Goal: Task Accomplishment & Management: Use online tool/utility

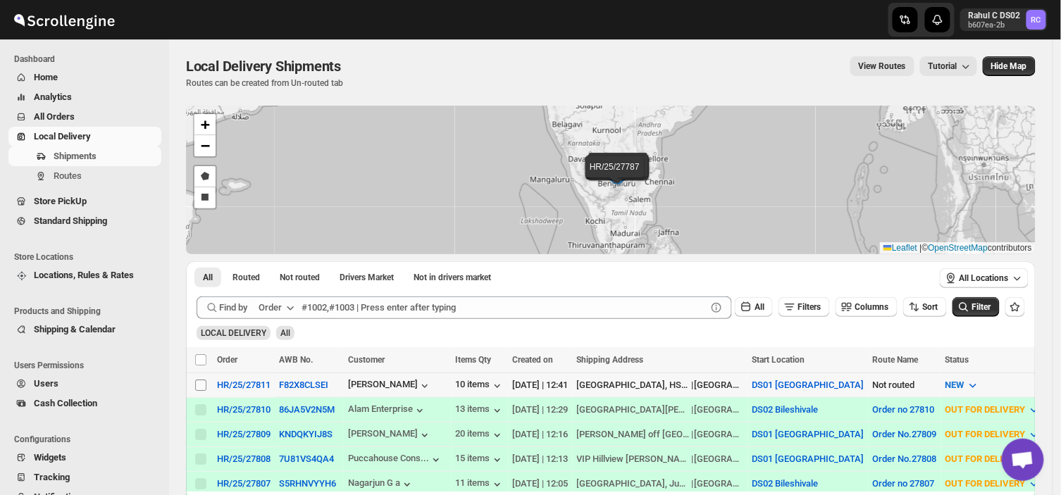
click at [199, 386] on input "Select shipment" at bounding box center [200, 385] width 11 height 11
checkbox input "true"
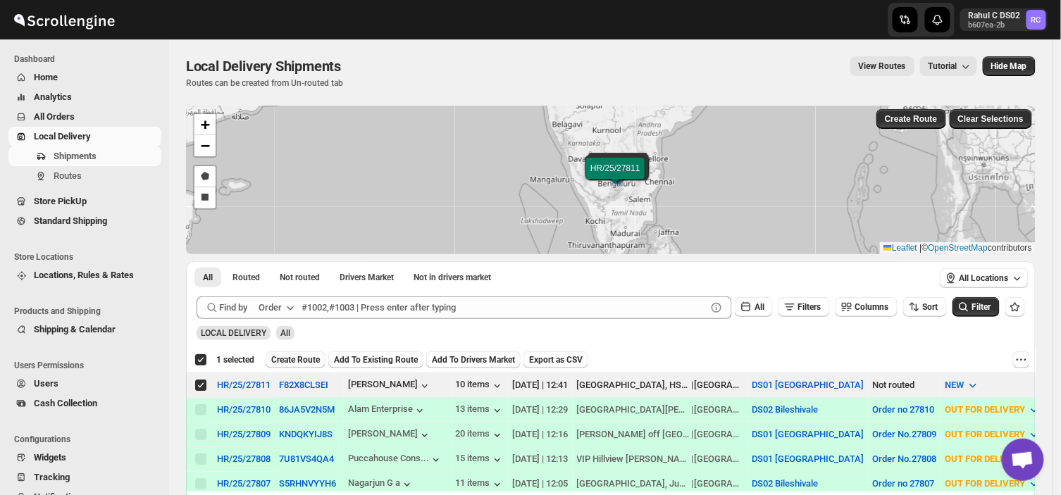
click at [284, 357] on span "Create Route" at bounding box center [295, 359] width 49 height 11
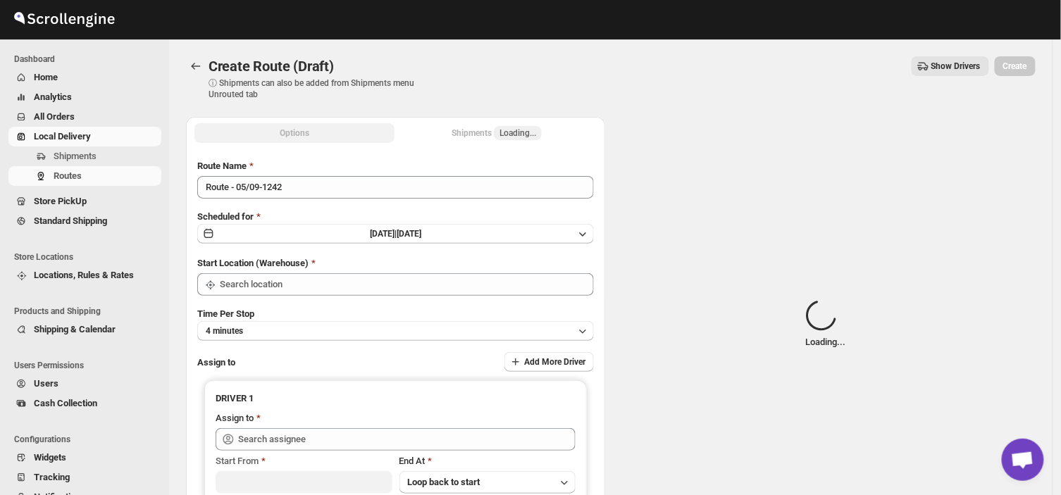
type input "DS01 [GEOGRAPHIC_DATA]"
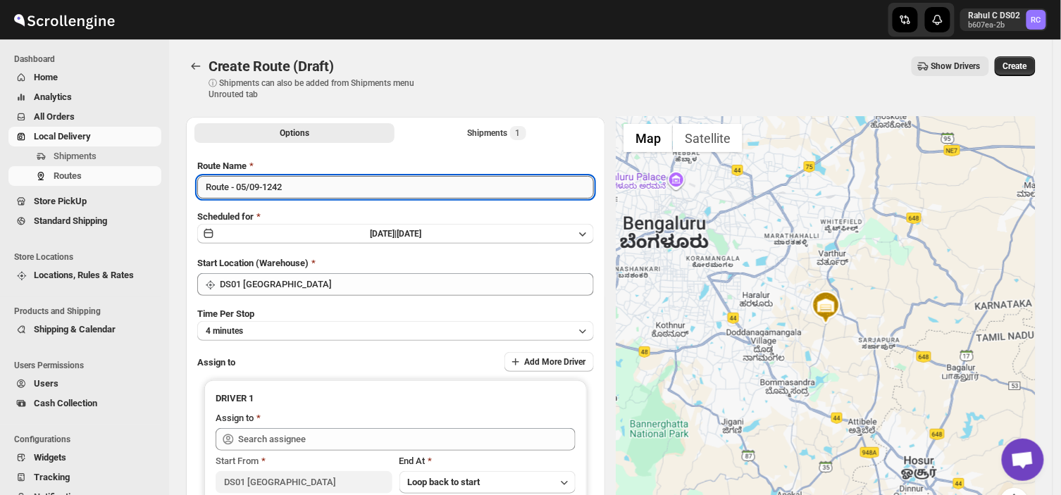
click at [285, 184] on input "Route - 05/09-1242" at bounding box center [395, 187] width 397 height 23
type input "R"
type input "Order no 27811"
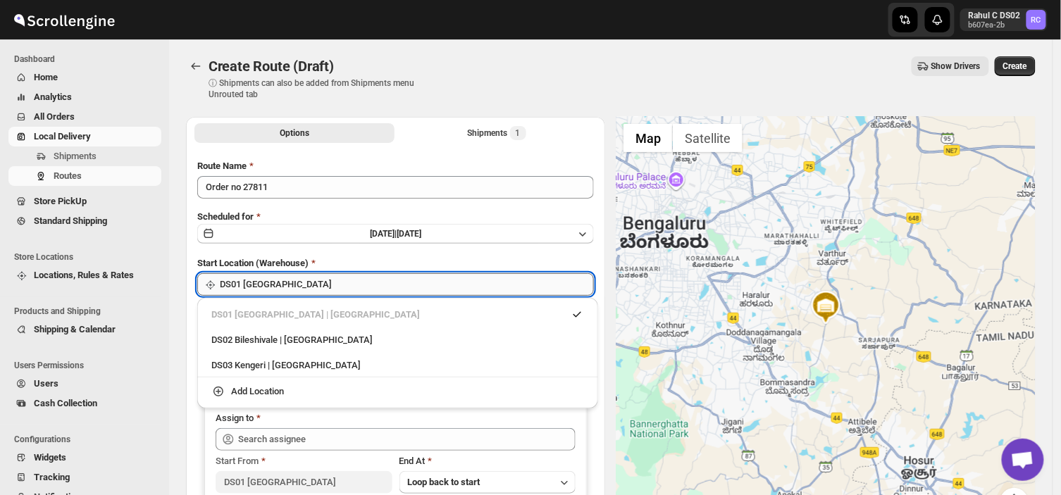
click at [279, 286] on input "DS01 [GEOGRAPHIC_DATA]" at bounding box center [407, 284] width 374 height 23
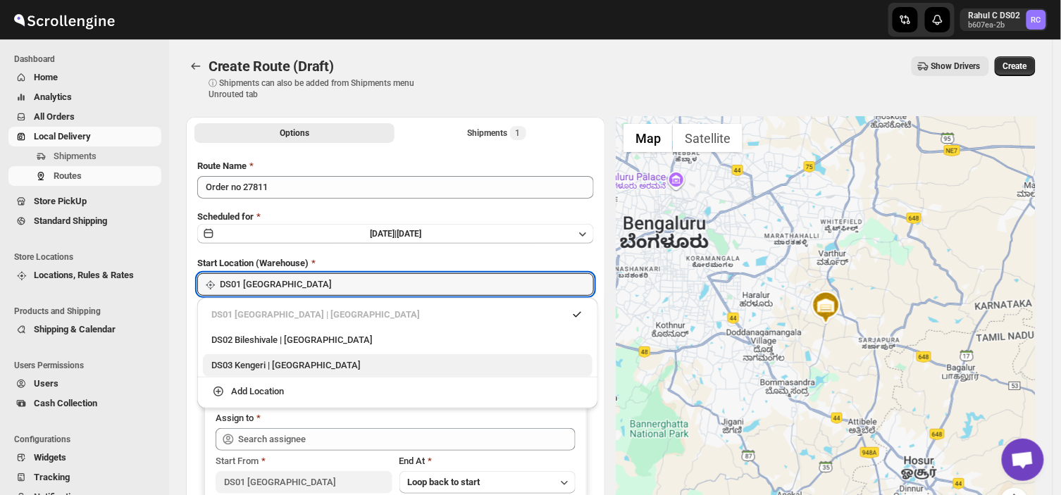
click at [240, 363] on div "DS03 Kengeri | [GEOGRAPHIC_DATA]" at bounding box center [397, 366] width 373 height 14
type input "DS03 Kengeri"
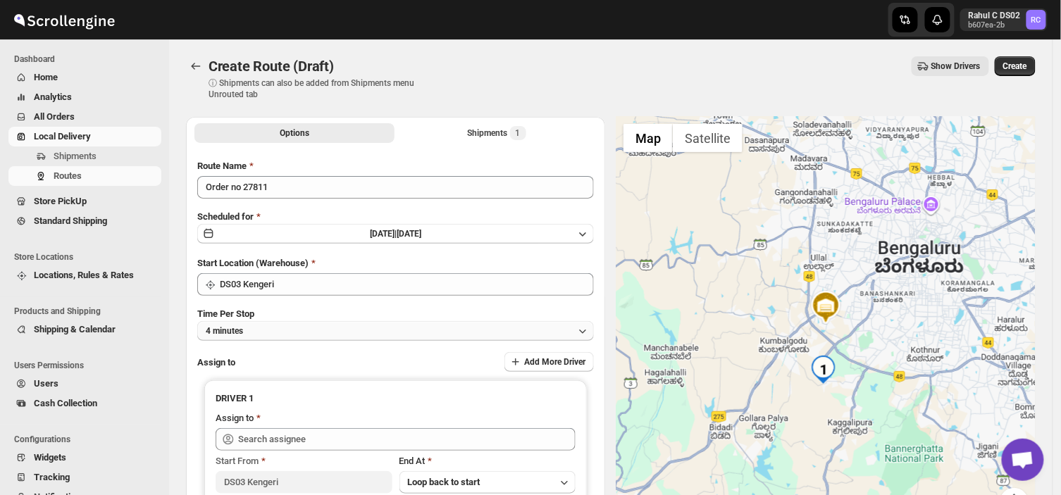
click at [262, 330] on button "4 minutes" at bounding box center [395, 331] width 397 height 20
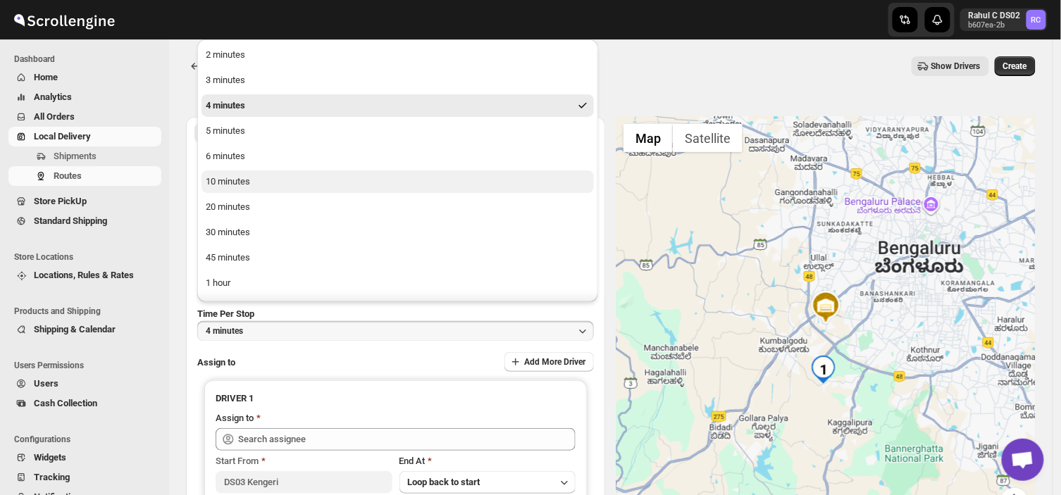
click at [242, 173] on button "10 minutes" at bounding box center [397, 181] width 392 height 23
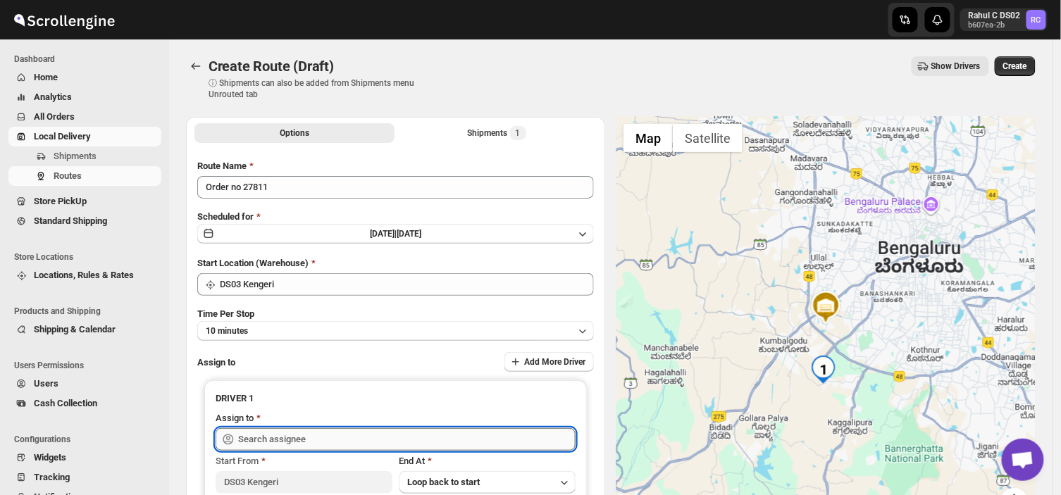
click at [314, 437] on input "text" at bounding box center [406, 439] width 337 height 23
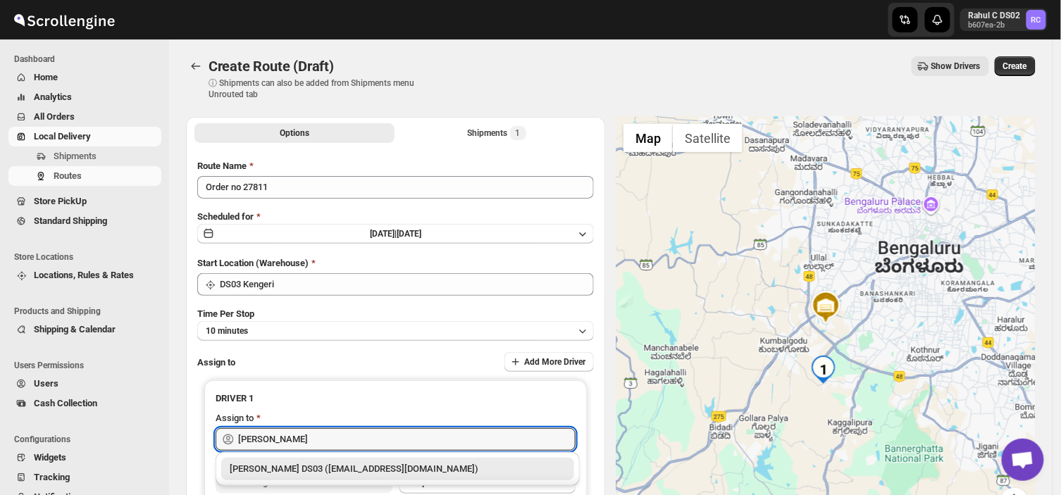
click at [327, 466] on div "[PERSON_NAME] DS03 ([EMAIL_ADDRESS][DOMAIN_NAME])" at bounding box center [398, 469] width 336 height 14
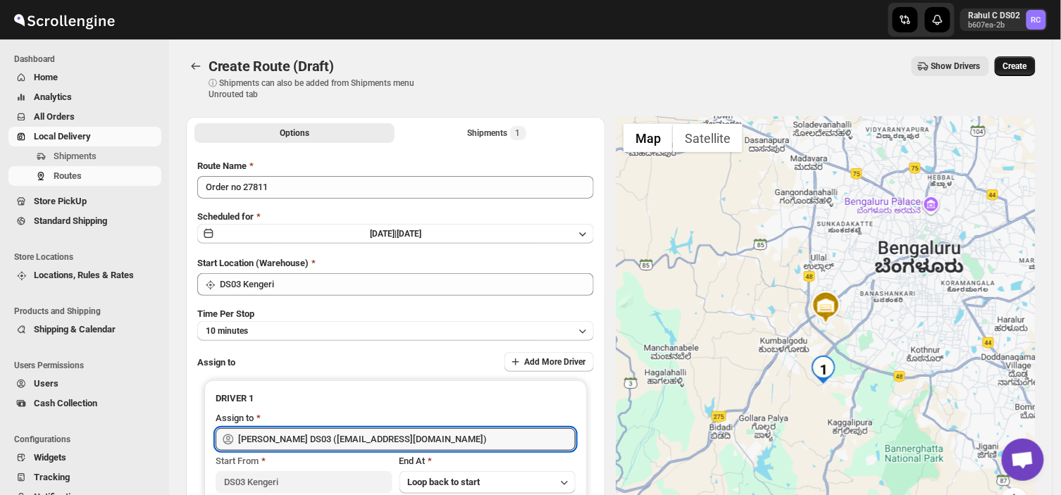
type input "[PERSON_NAME] DS03 ([EMAIL_ADDRESS][DOMAIN_NAME])"
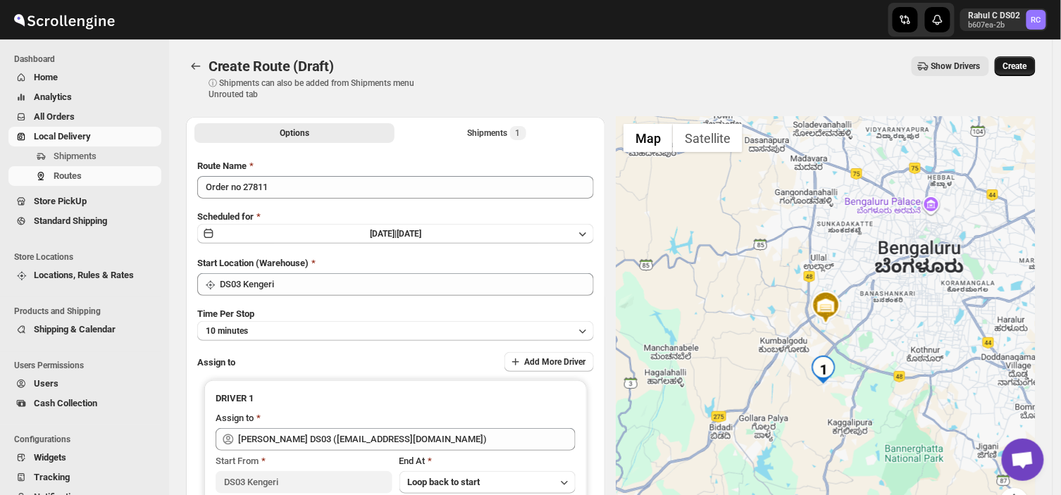
click at [1024, 64] on span "Create" at bounding box center [1015, 66] width 24 height 11
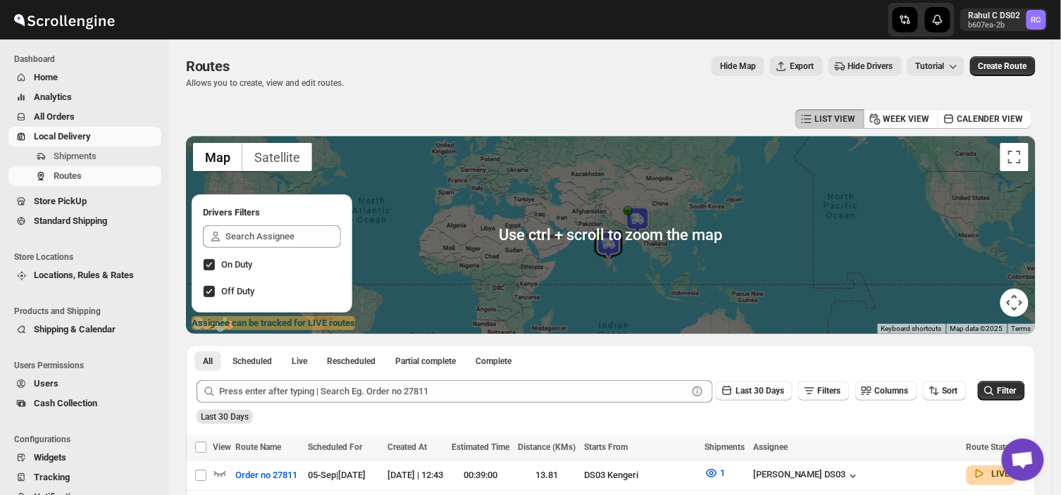
scroll to position [107, 0]
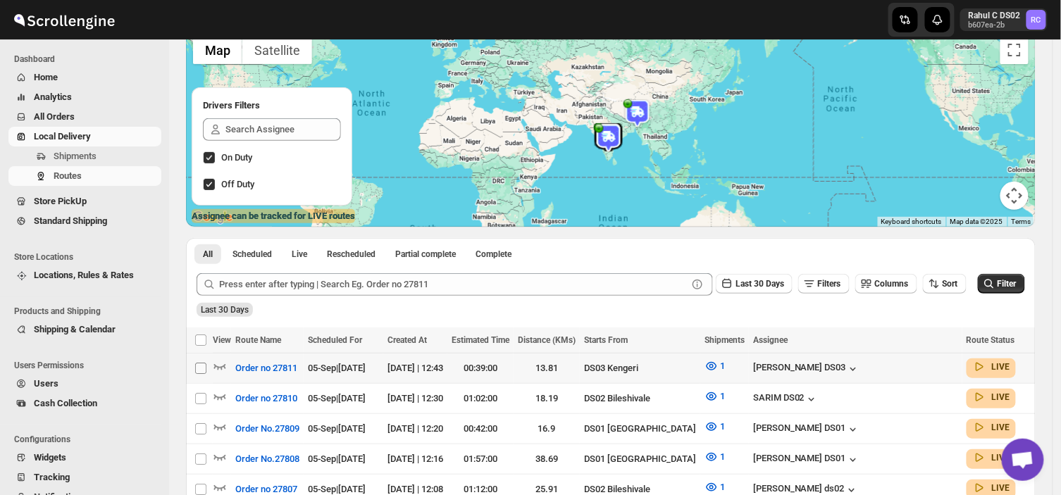
click at [205, 373] on input "Select route" at bounding box center [200, 368] width 11 height 11
checkbox input "true"
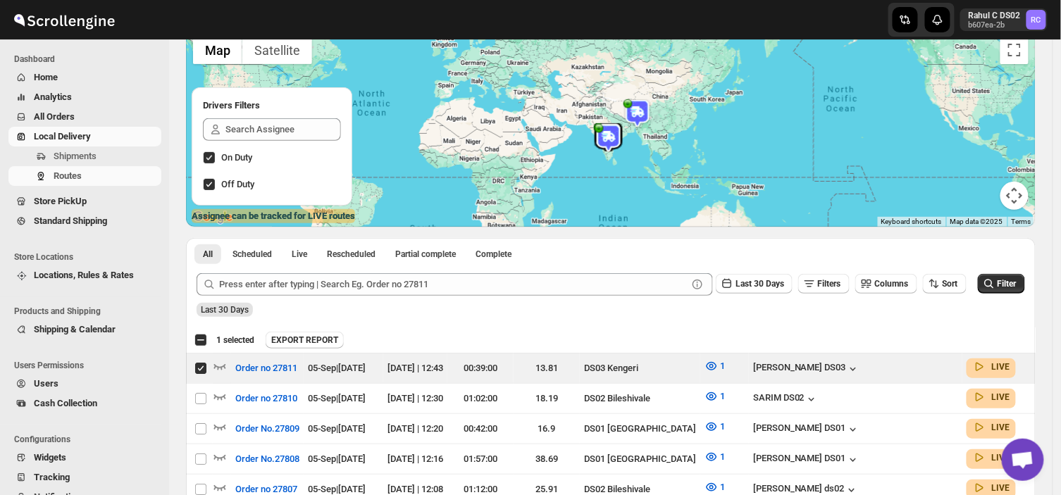
click at [617, 139] on img at bounding box center [609, 138] width 28 height 28
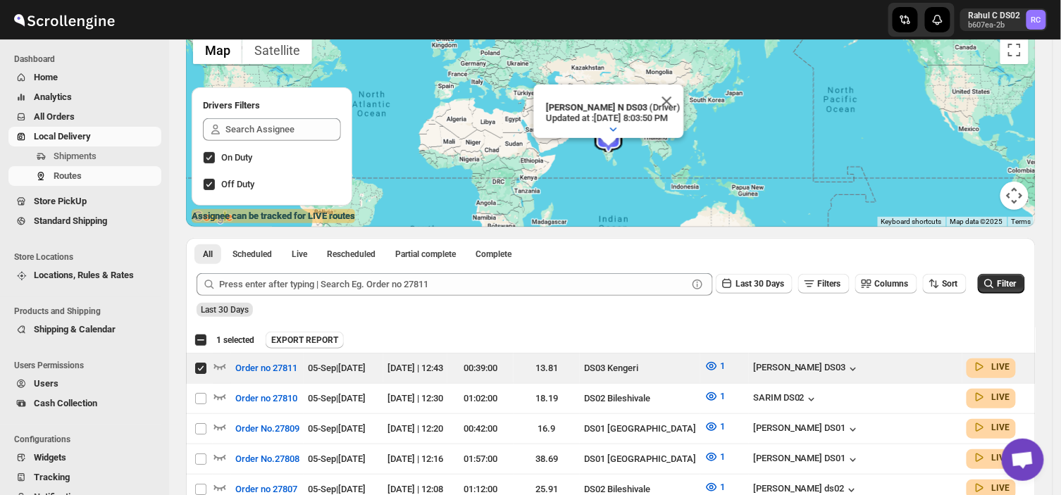
click at [566, 123] on div at bounding box center [613, 128] width 135 height 11
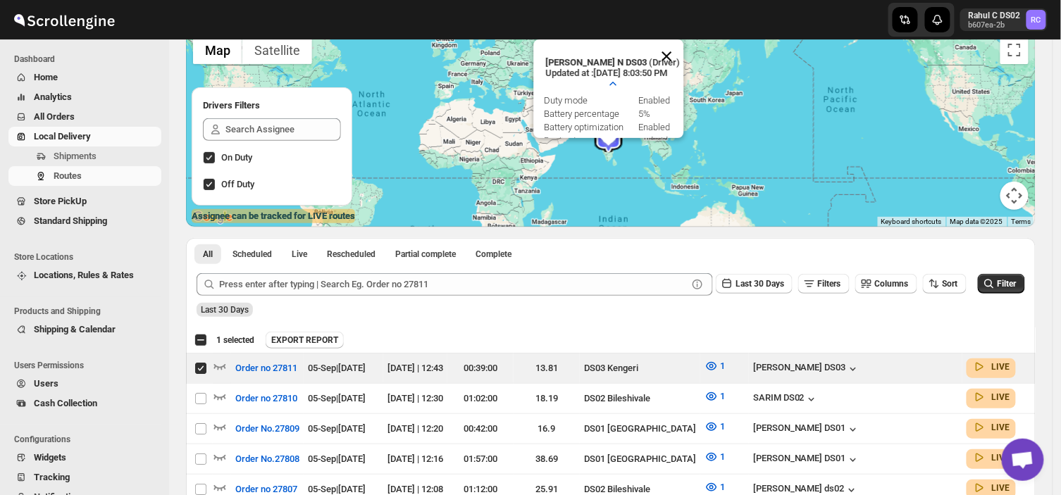
click at [674, 49] on button "Close" at bounding box center [667, 56] width 34 height 34
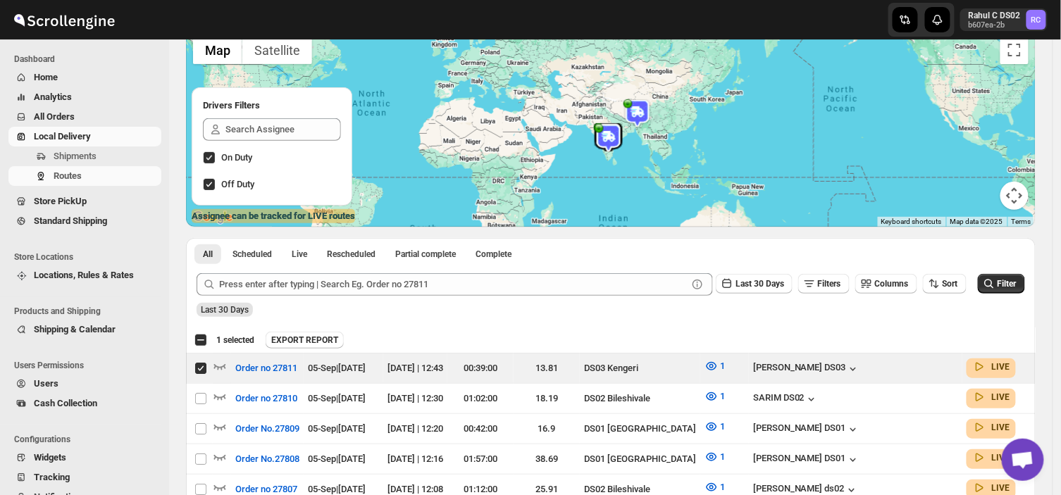
click at [642, 120] on img at bounding box center [637, 113] width 28 height 28
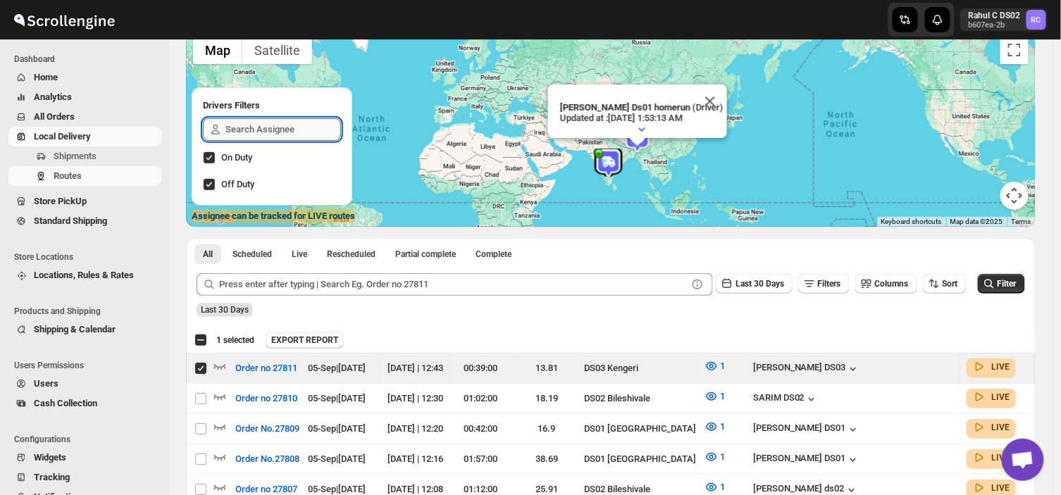
click at [251, 130] on input "text" at bounding box center [283, 129] width 116 height 23
click at [92, 152] on span "Shipments" at bounding box center [75, 156] width 43 height 11
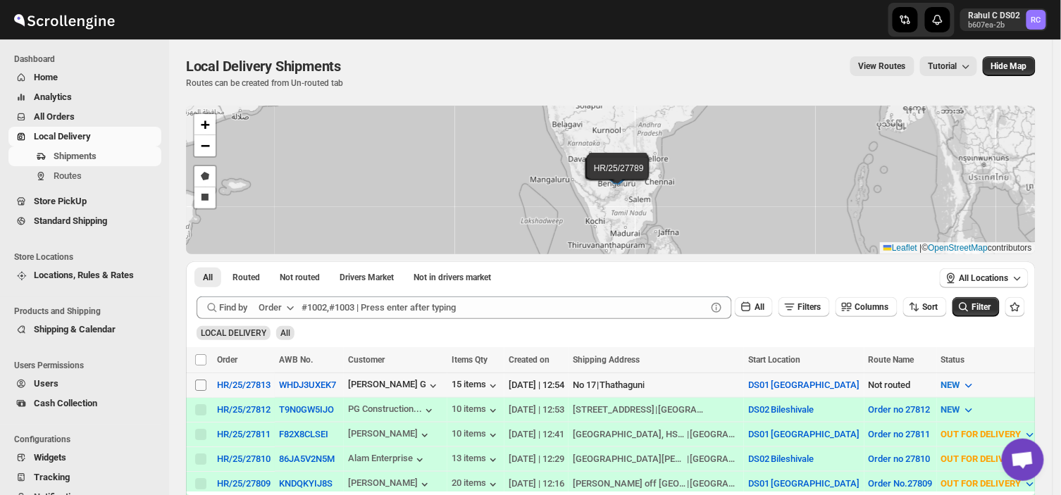
click at [197, 385] on input "Select shipment" at bounding box center [200, 385] width 11 height 11
checkbox input "true"
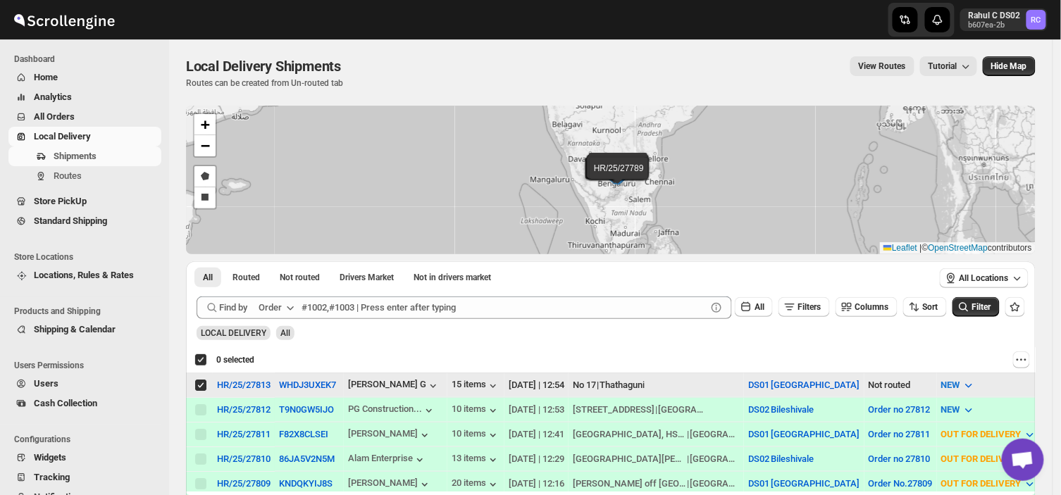
checkbox input "true"
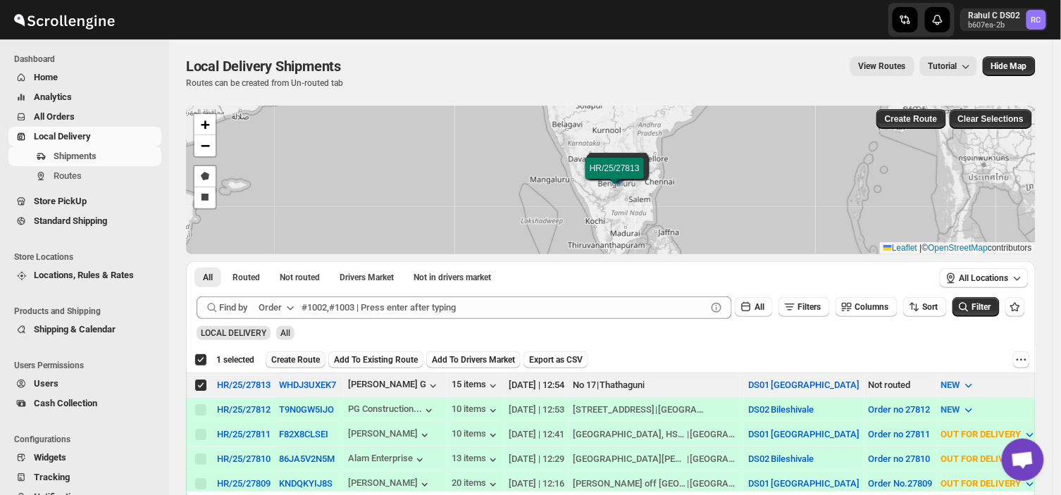
click at [291, 355] on span "Create Route" at bounding box center [295, 359] width 49 height 11
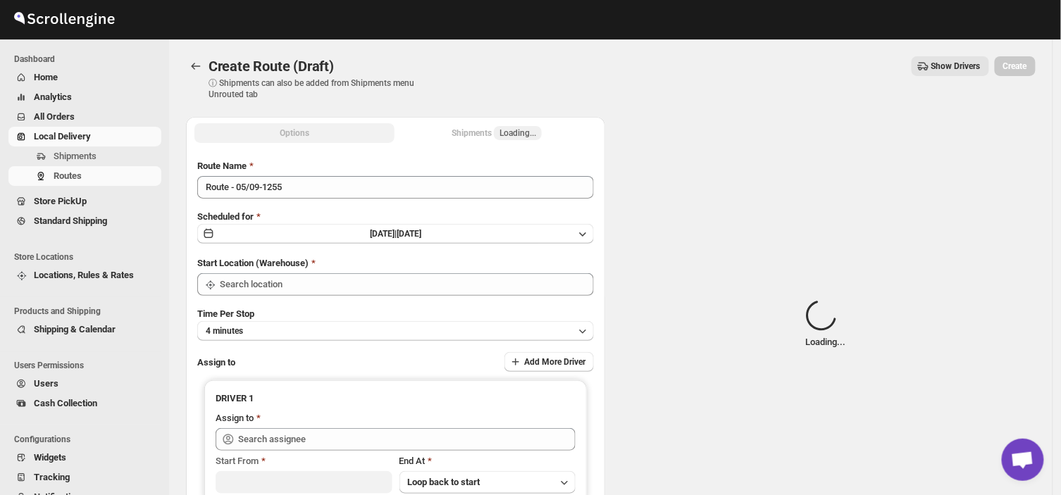
type input "DS01 [GEOGRAPHIC_DATA]"
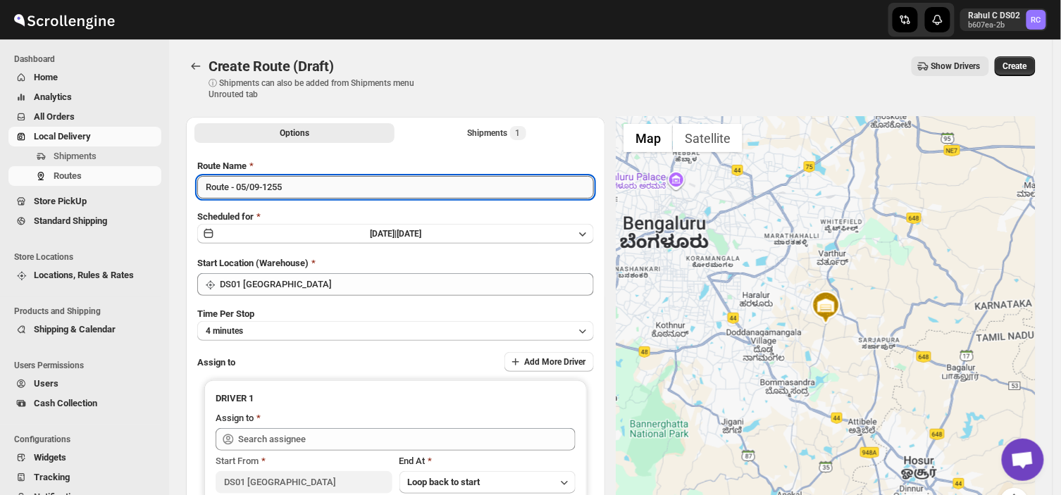
click at [292, 192] on input "Route - 05/09-1255" at bounding box center [395, 187] width 397 height 23
type input "R"
type input "Order no 27813"
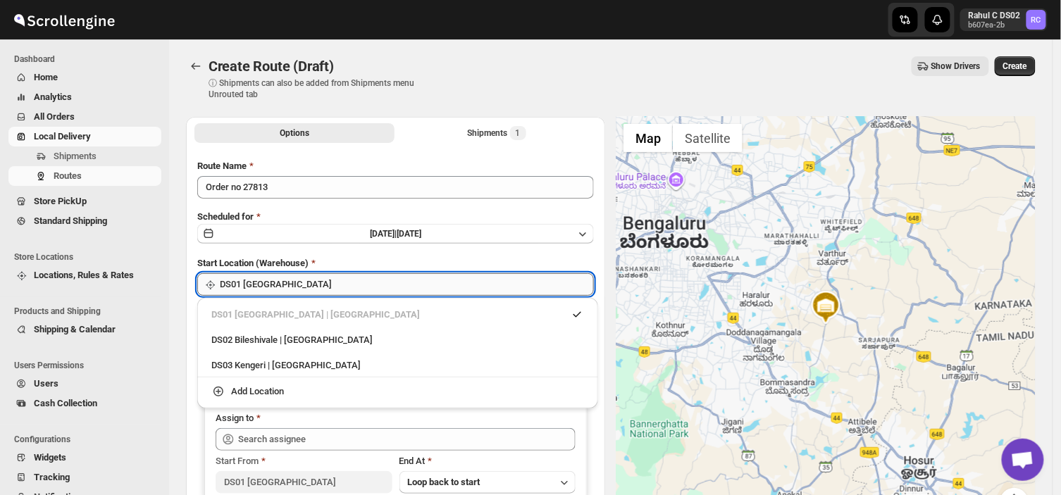
click at [313, 286] on input "DS01 [GEOGRAPHIC_DATA]" at bounding box center [407, 284] width 374 height 23
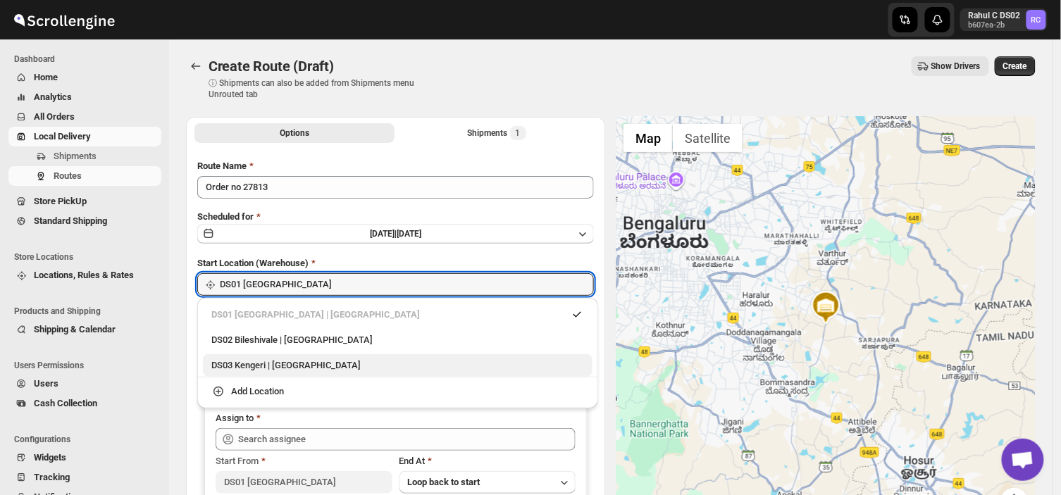
click at [231, 364] on div "DS03 Kengeri | [GEOGRAPHIC_DATA]" at bounding box center [397, 366] width 373 height 14
type input "DS03 Kengeri"
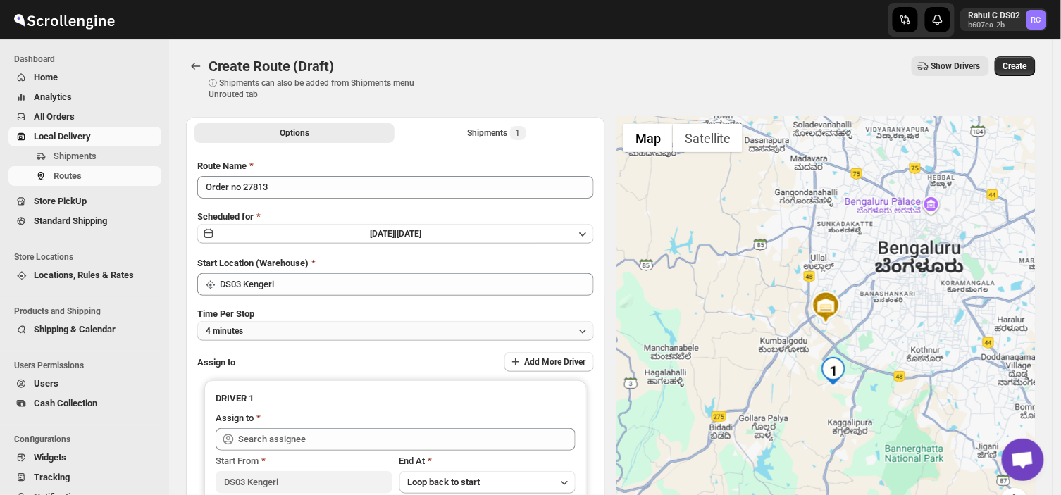
click at [272, 330] on button "4 minutes" at bounding box center [395, 331] width 397 height 20
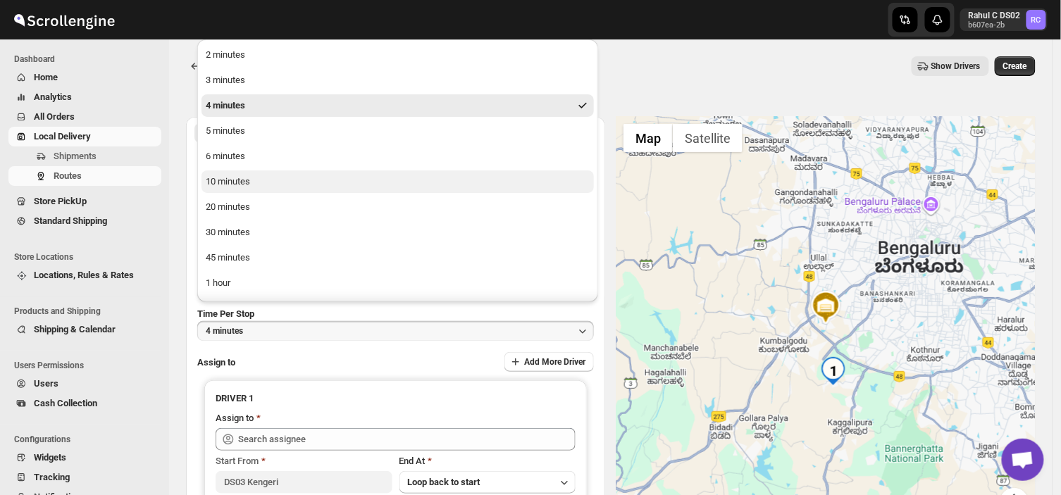
click at [245, 182] on div "10 minutes" at bounding box center [228, 182] width 44 height 14
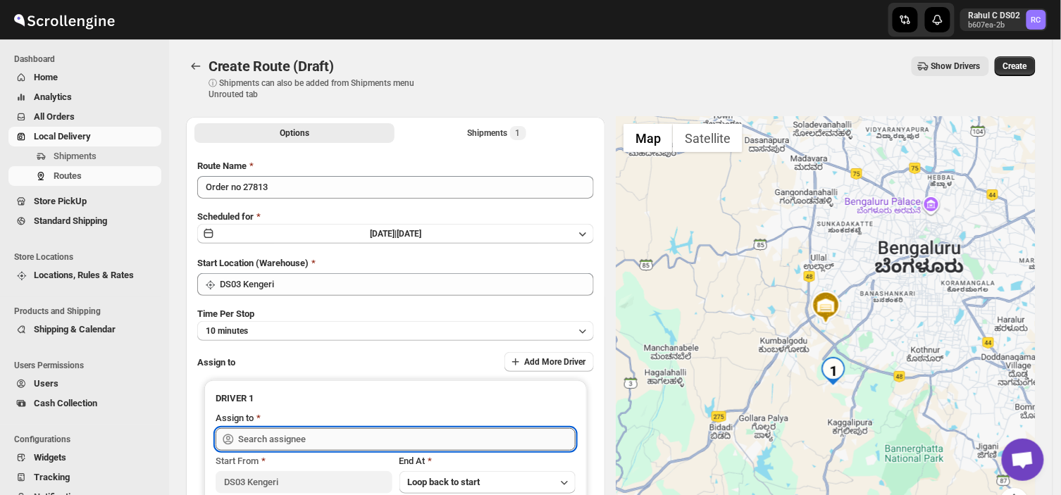
click at [334, 440] on input "text" at bounding box center [406, 439] width 337 height 23
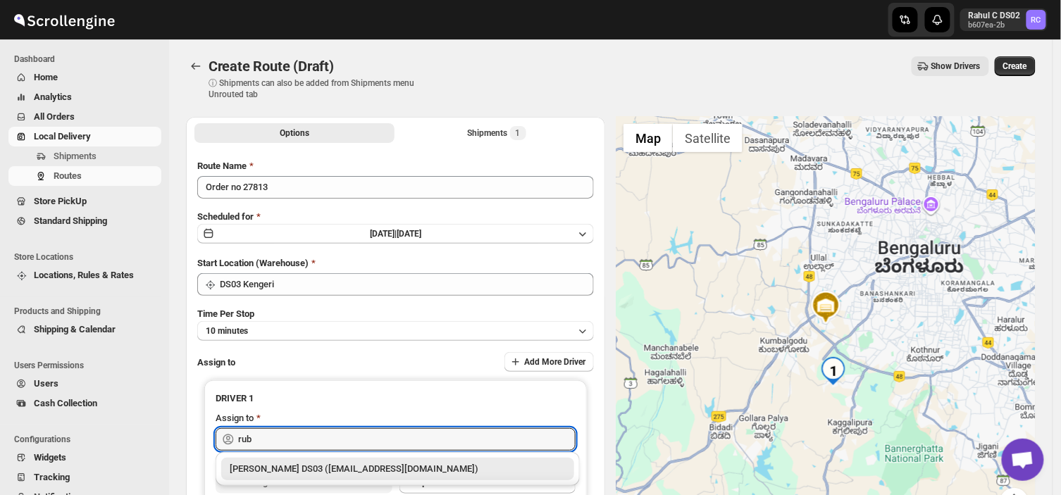
click at [322, 468] on div "[PERSON_NAME] DS03 ([EMAIL_ADDRESS][DOMAIN_NAME])" at bounding box center [398, 469] width 336 height 14
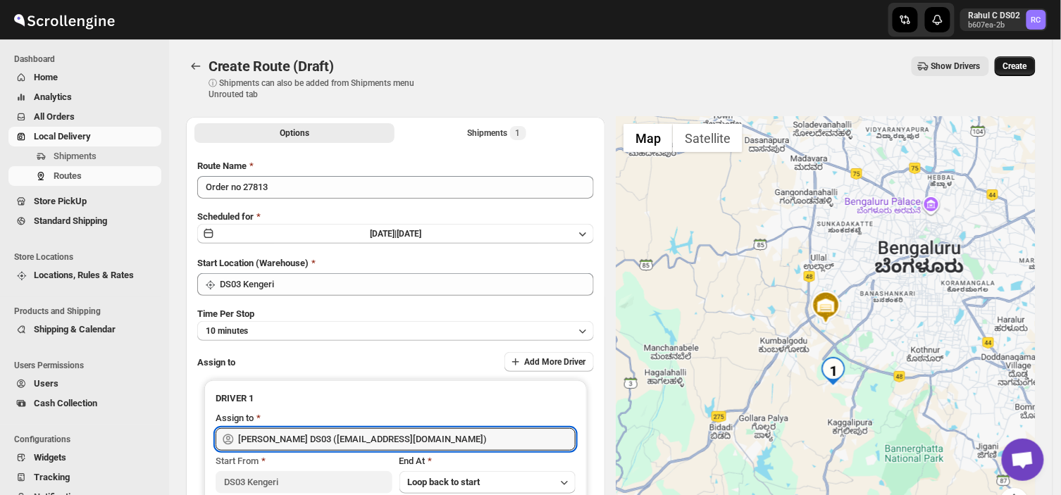
type input "[PERSON_NAME] DS03 ([EMAIL_ADDRESS][DOMAIN_NAME])"
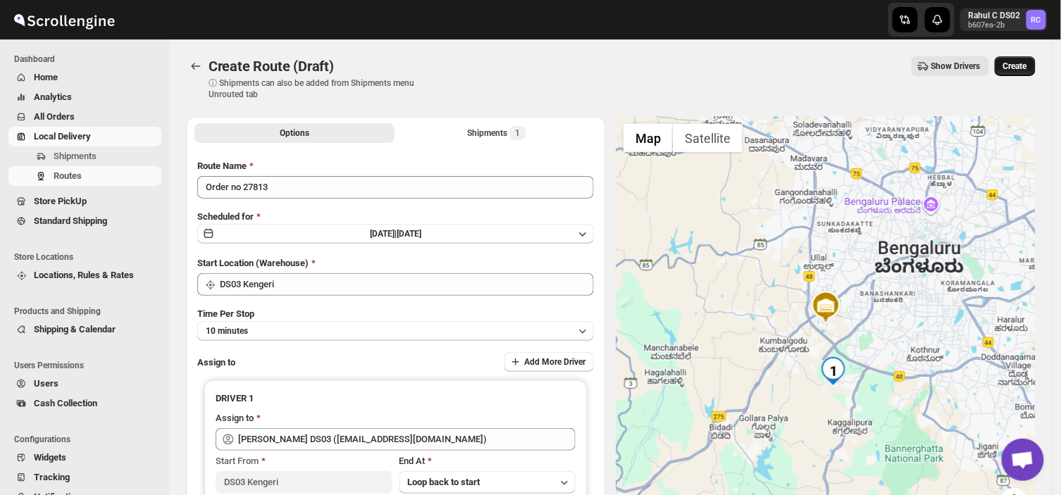
click at [1025, 66] on span "Create" at bounding box center [1015, 66] width 24 height 11
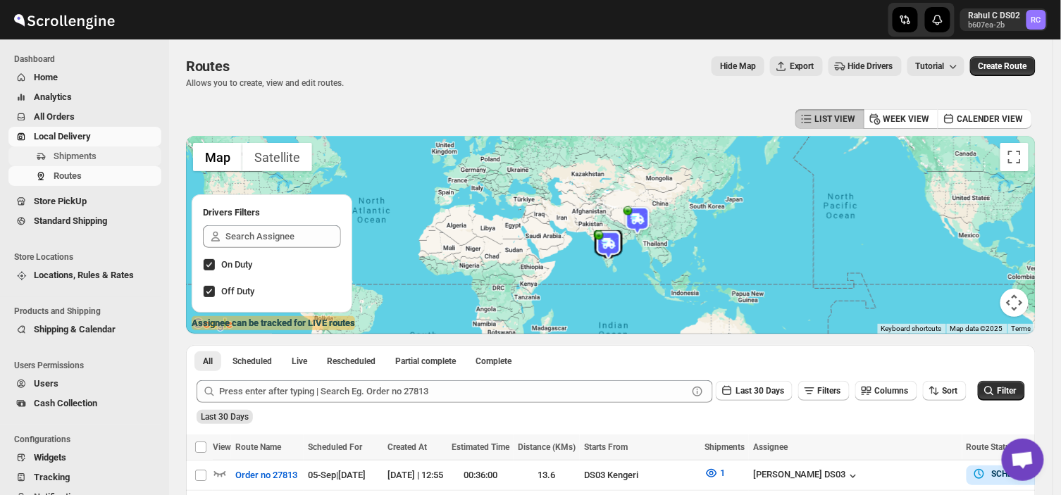
click at [106, 149] on span "Shipments" at bounding box center [106, 156] width 105 height 14
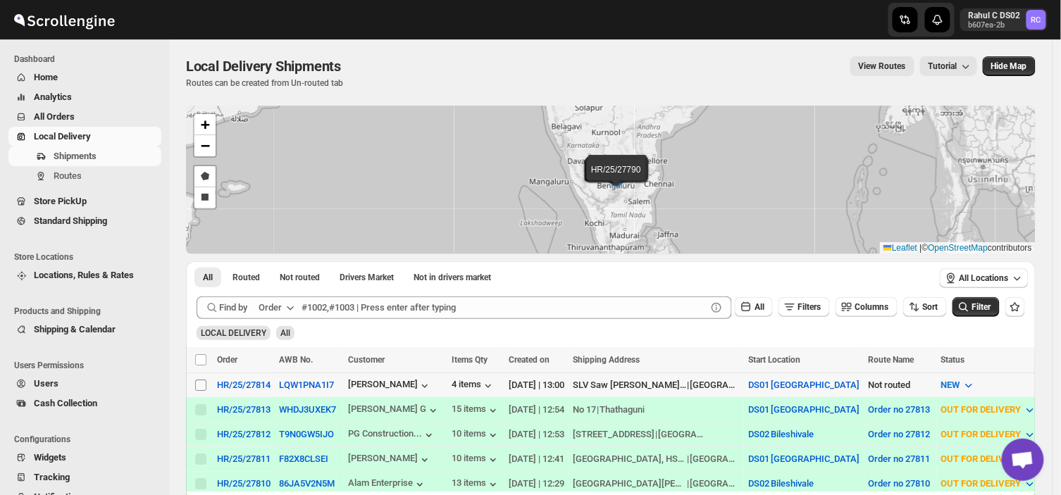
click at [199, 381] on input "Select shipment" at bounding box center [200, 385] width 11 height 11
checkbox input "true"
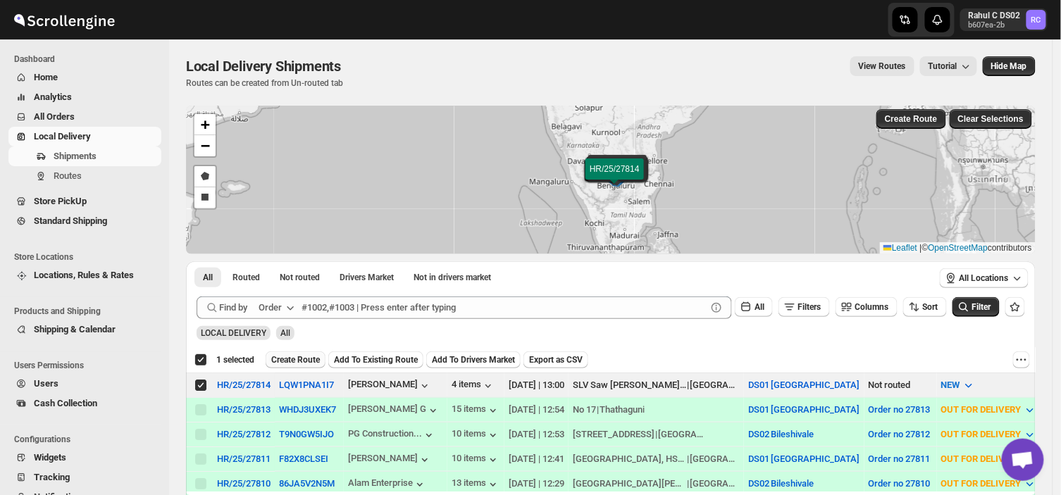
click at [305, 359] on span "Create Route" at bounding box center [295, 359] width 49 height 11
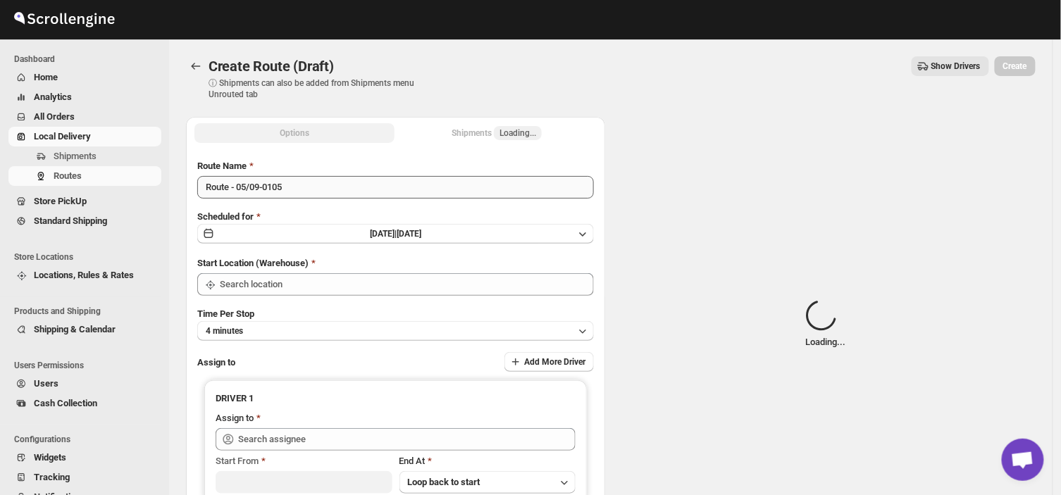
type input "DS01 [GEOGRAPHIC_DATA]"
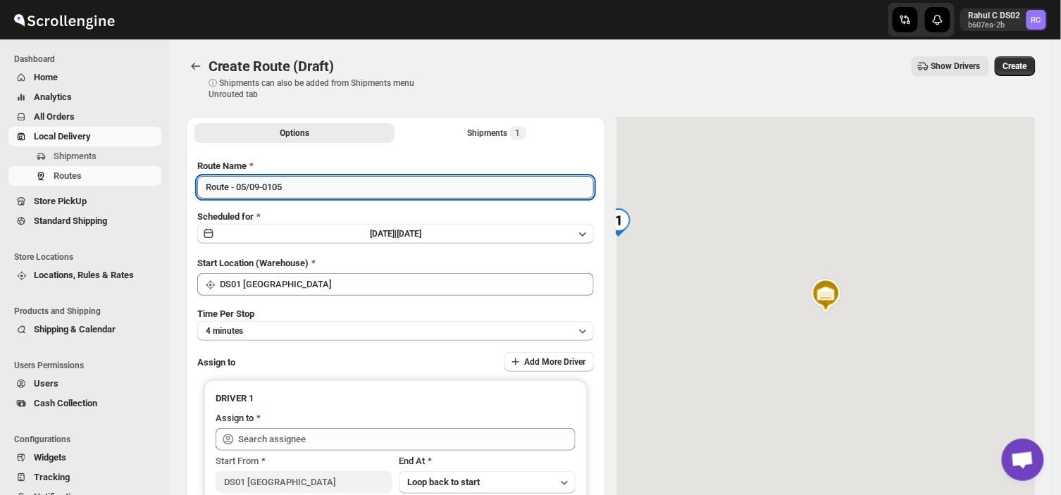
click at [297, 188] on input "Route - 05/09-0105" at bounding box center [395, 187] width 397 height 23
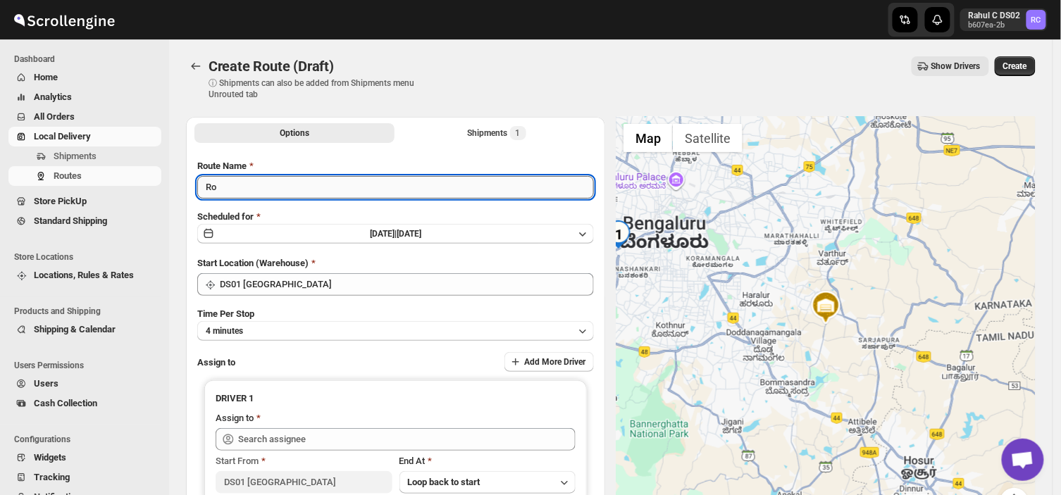
type input "R"
type input "Order no 27814"
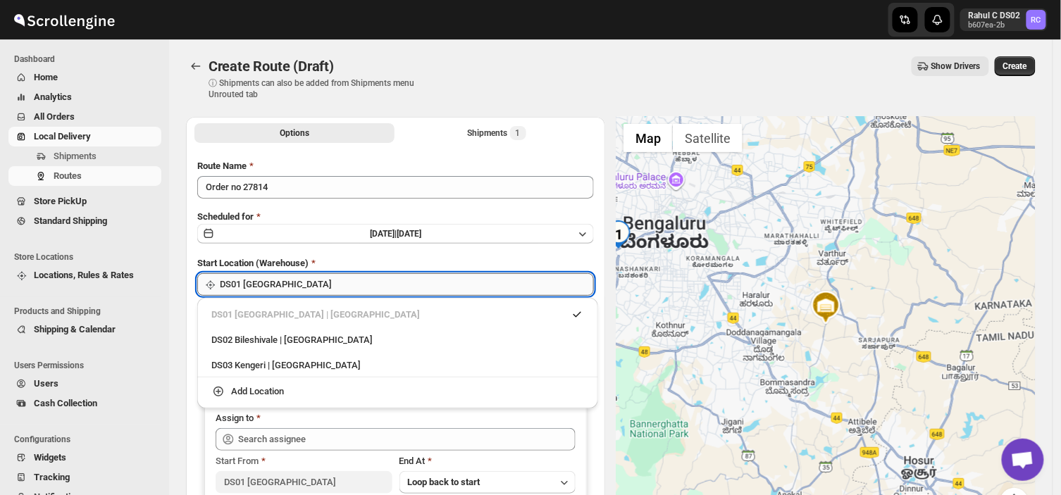
click at [311, 282] on input "DS01 [GEOGRAPHIC_DATA]" at bounding box center [407, 284] width 374 height 23
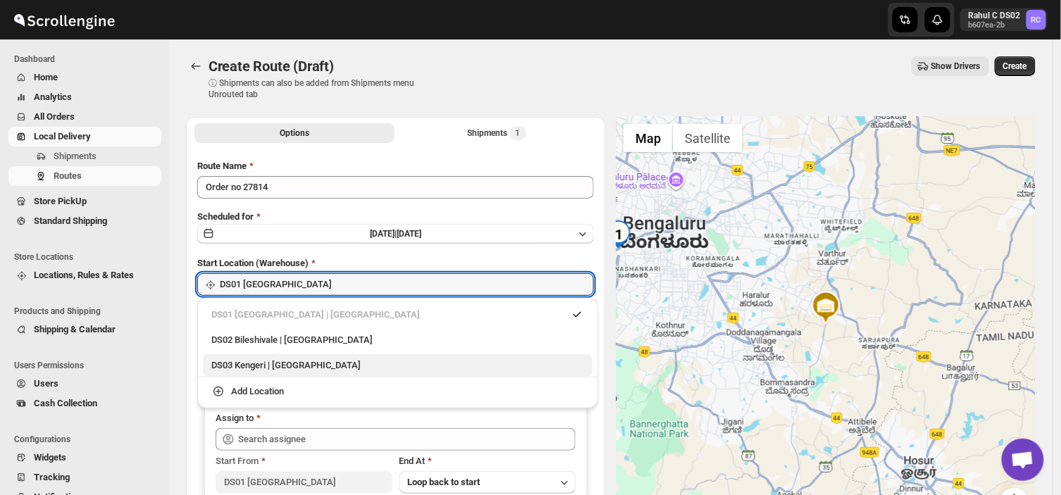
click at [228, 366] on div "DS03 Kengeri | [GEOGRAPHIC_DATA]" at bounding box center [397, 366] width 373 height 14
type input "DS03 Kengeri"
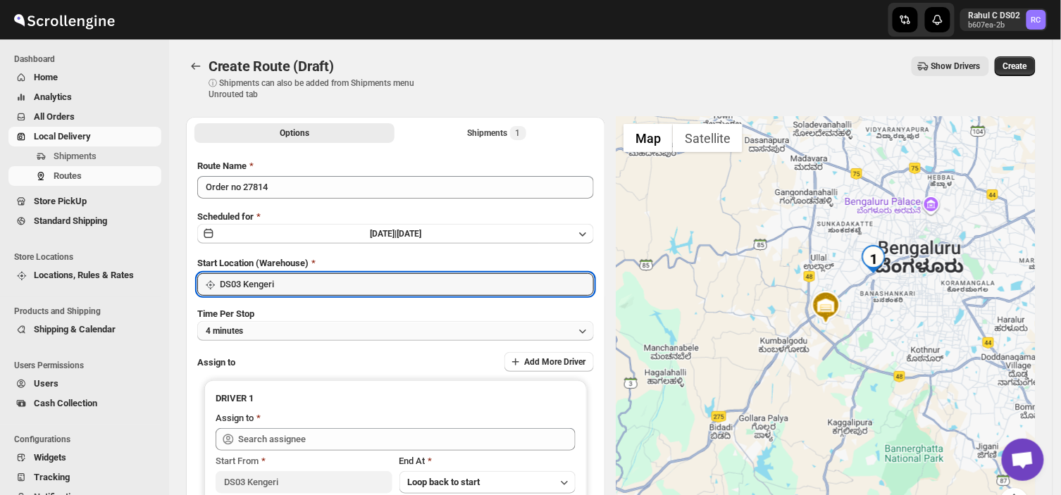
click at [270, 330] on button "4 minutes" at bounding box center [395, 331] width 397 height 20
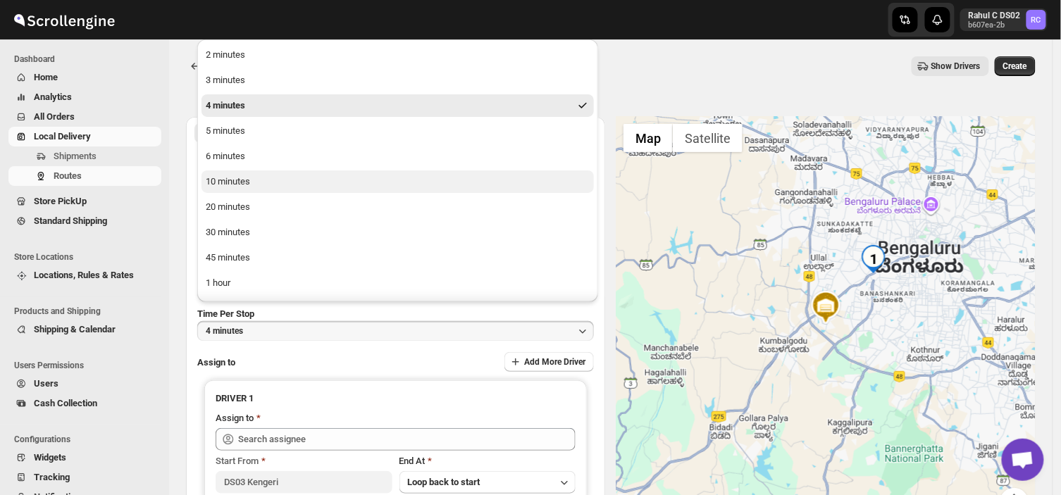
click at [236, 179] on div "10 minutes" at bounding box center [228, 182] width 44 height 14
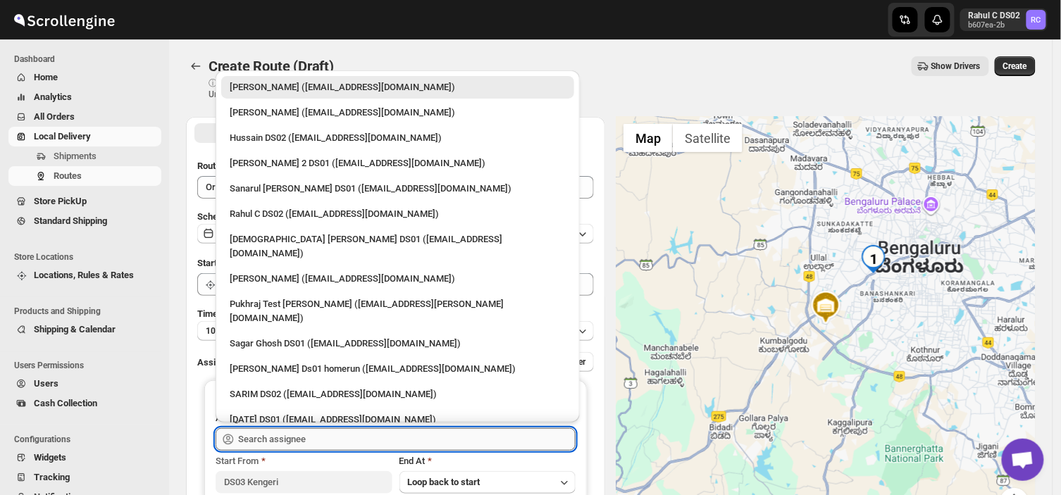
click at [348, 437] on input "text" at bounding box center [406, 439] width 337 height 23
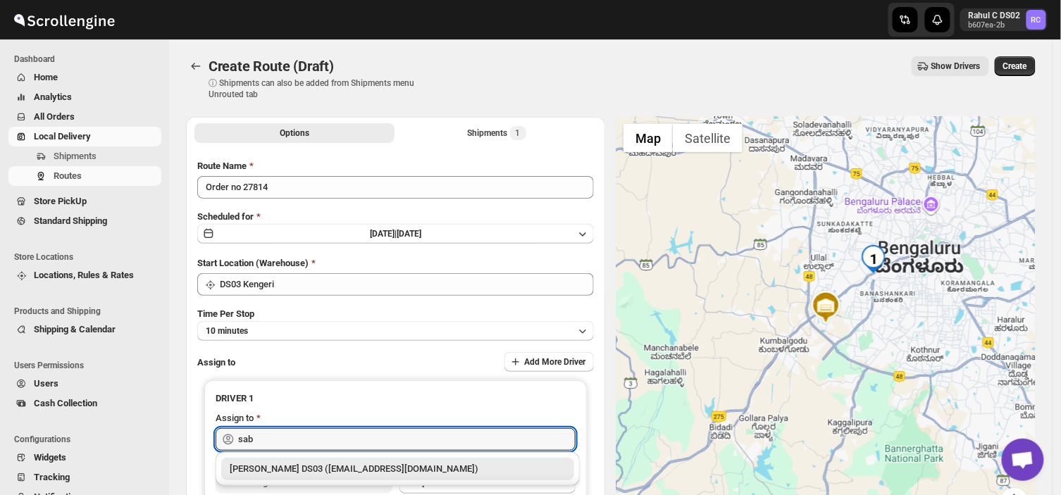
click at [343, 462] on div "[PERSON_NAME] DS03 ([EMAIL_ADDRESS][DOMAIN_NAME])" at bounding box center [398, 469] width 336 height 14
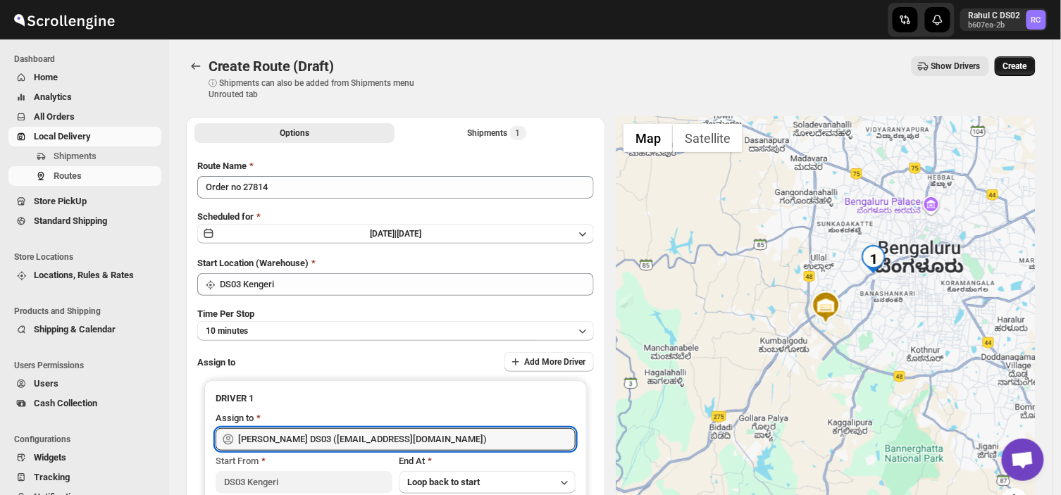
type input "[PERSON_NAME] DS03 ([EMAIL_ADDRESS][DOMAIN_NAME])"
click at [1013, 66] on span "Create" at bounding box center [1015, 66] width 24 height 11
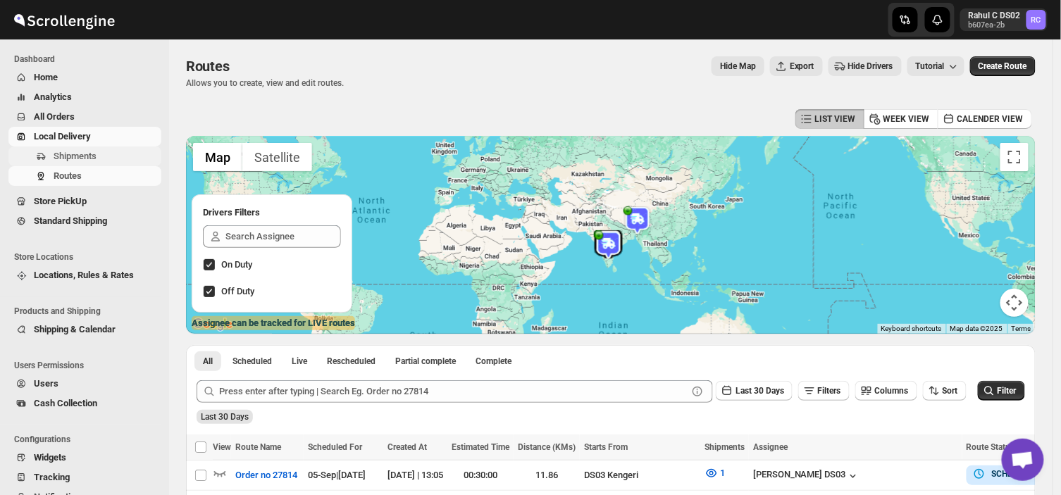
click at [87, 161] on span "Shipments" at bounding box center [75, 156] width 43 height 11
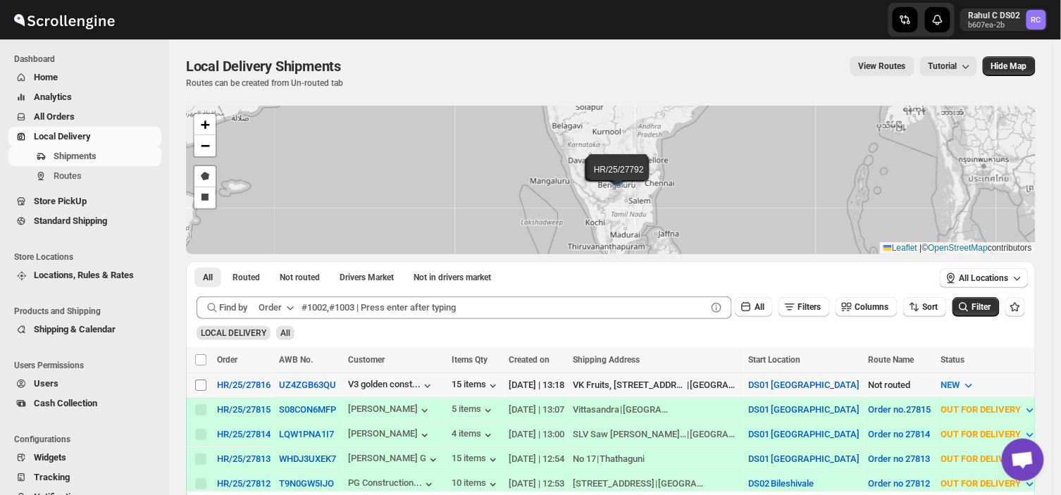
click at [201, 387] on input "Select shipment" at bounding box center [200, 385] width 11 height 11
checkbox input "true"
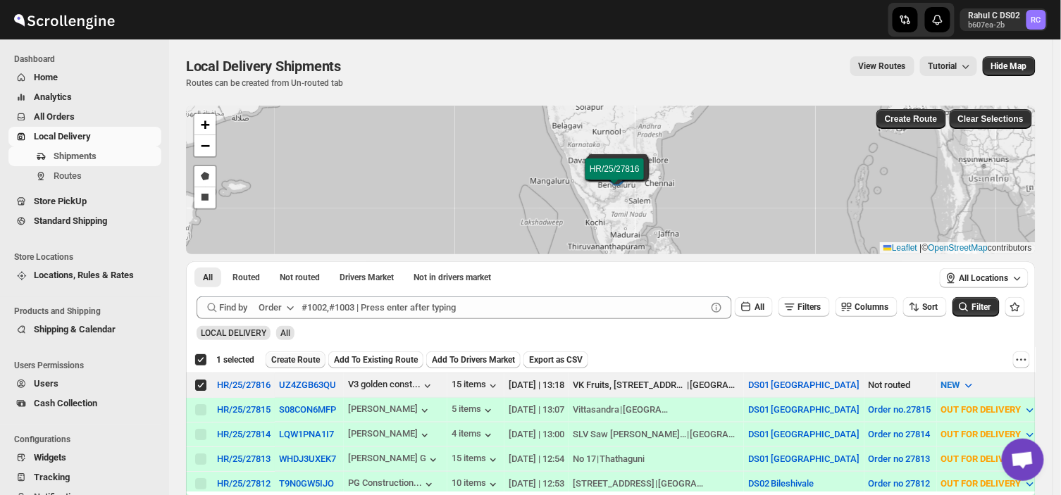
click at [294, 360] on span "Create Route" at bounding box center [295, 359] width 49 height 11
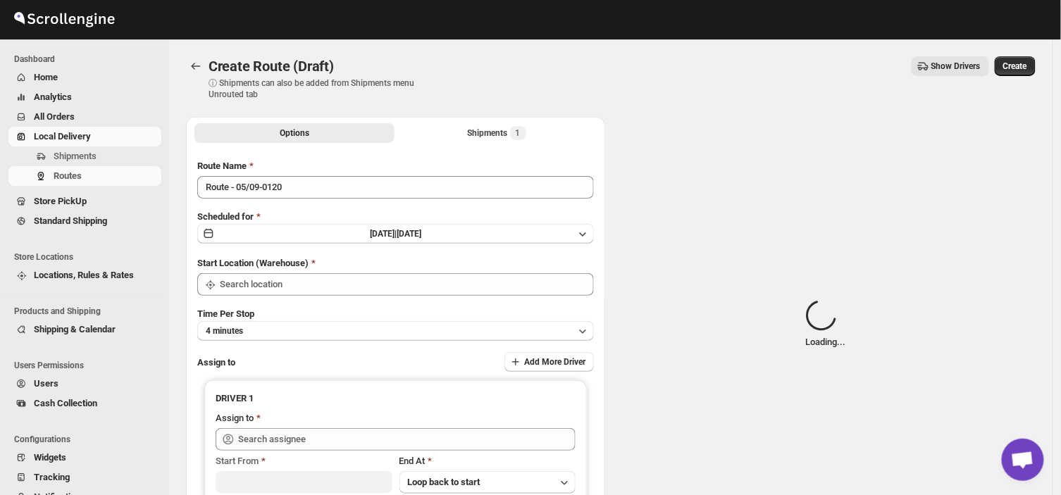
type input "DS01 [GEOGRAPHIC_DATA]"
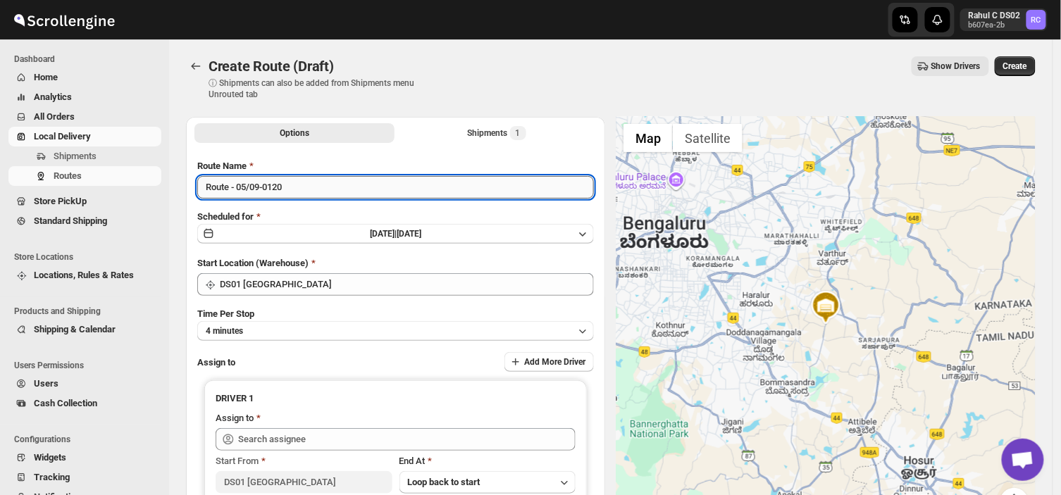
click at [290, 189] on input "Route - 05/09-0120" at bounding box center [395, 187] width 397 height 23
type input "R"
type input "Order no 27816"
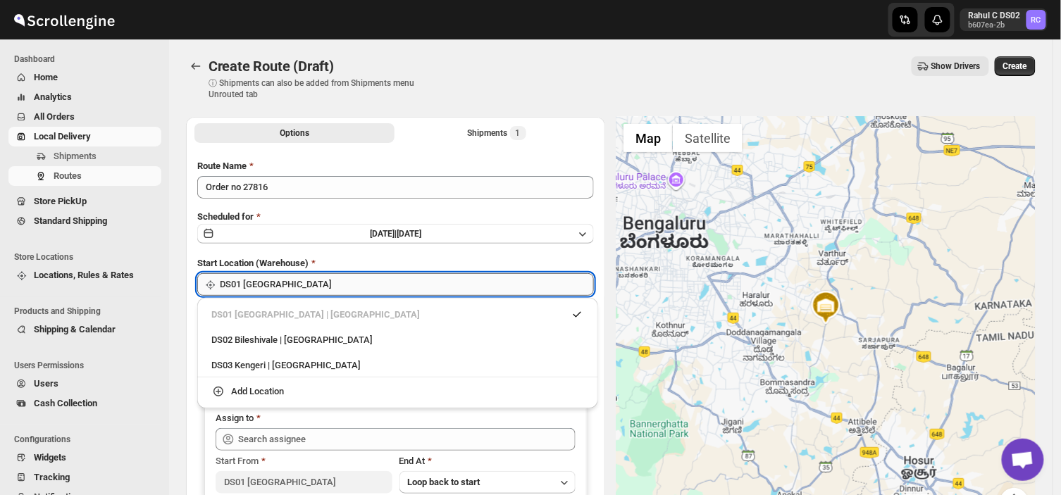
click at [309, 285] on input "DS01 [GEOGRAPHIC_DATA]" at bounding box center [407, 284] width 374 height 23
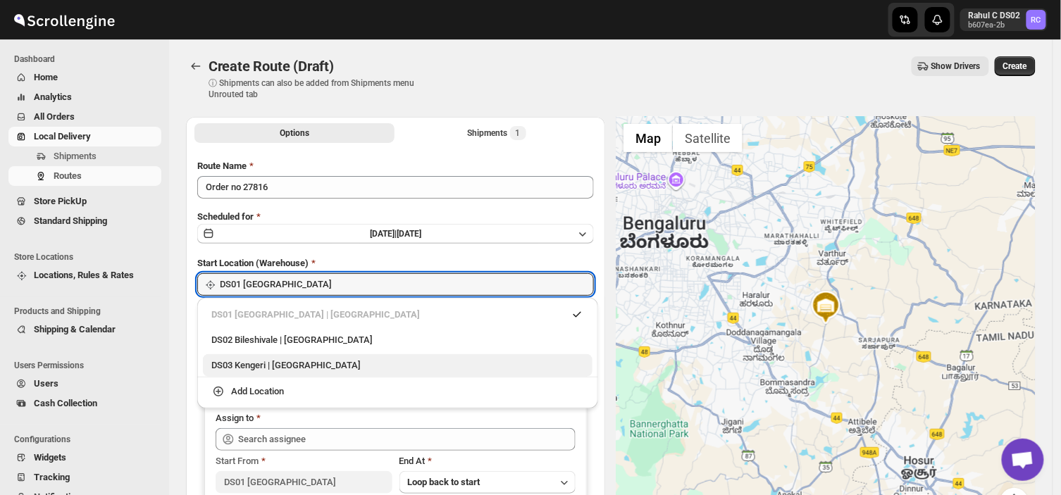
click at [249, 367] on div "DS03 Kengeri | [GEOGRAPHIC_DATA]" at bounding box center [397, 366] width 373 height 14
type input "DS03 Kengeri"
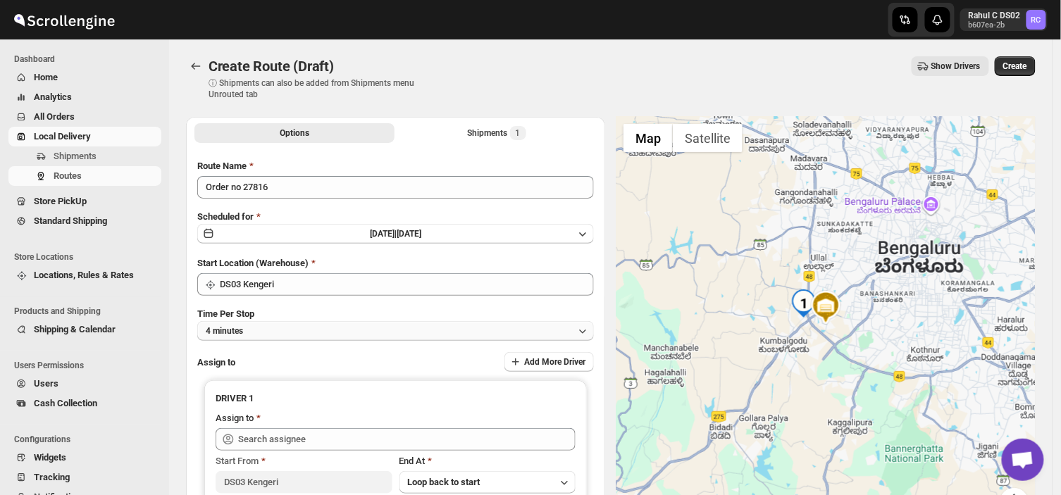
click at [273, 329] on button "4 minutes" at bounding box center [395, 331] width 397 height 20
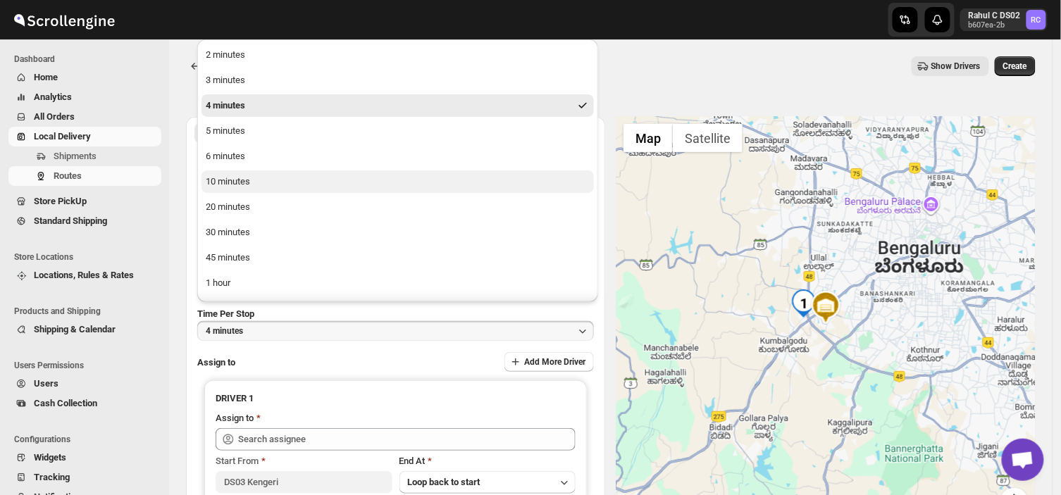
click at [240, 186] on div "10 minutes" at bounding box center [228, 182] width 44 height 14
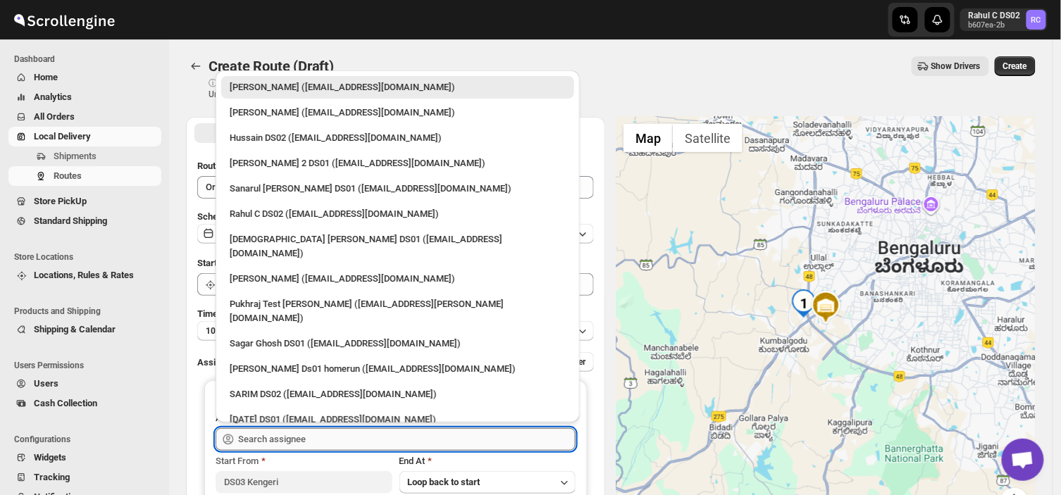
click at [318, 440] on input "text" at bounding box center [406, 439] width 337 height 23
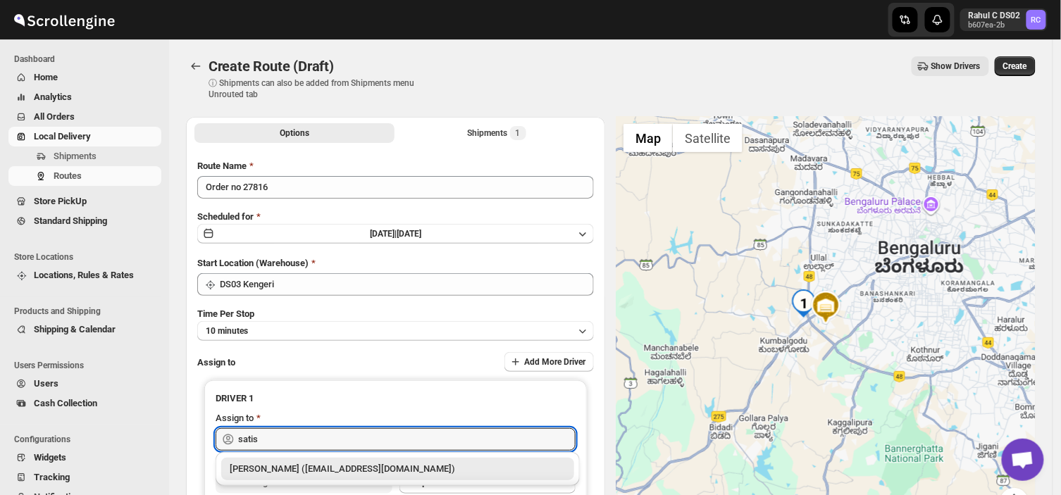
click at [314, 471] on div "[PERSON_NAME] ([EMAIL_ADDRESS][DOMAIN_NAME])" at bounding box center [398, 469] width 336 height 14
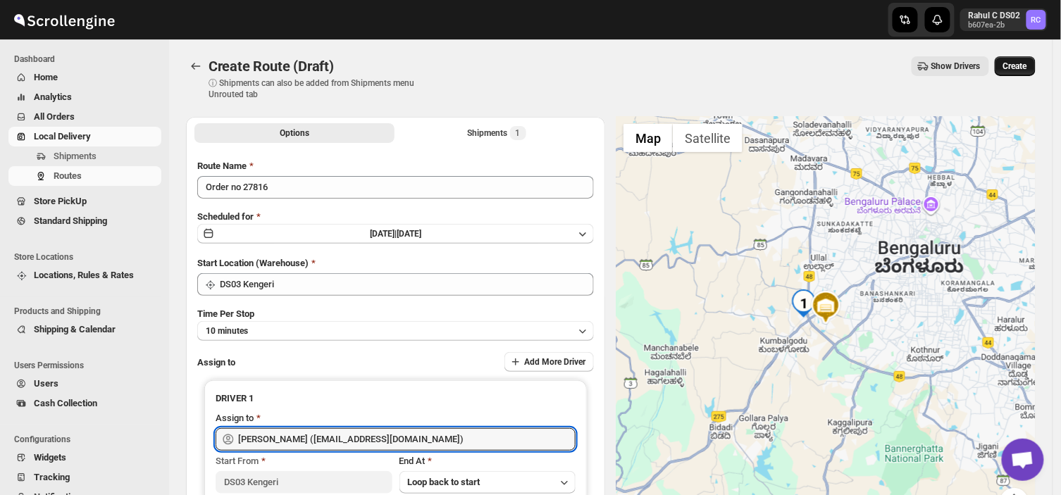
type input "[PERSON_NAME] ([EMAIL_ADDRESS][DOMAIN_NAME])"
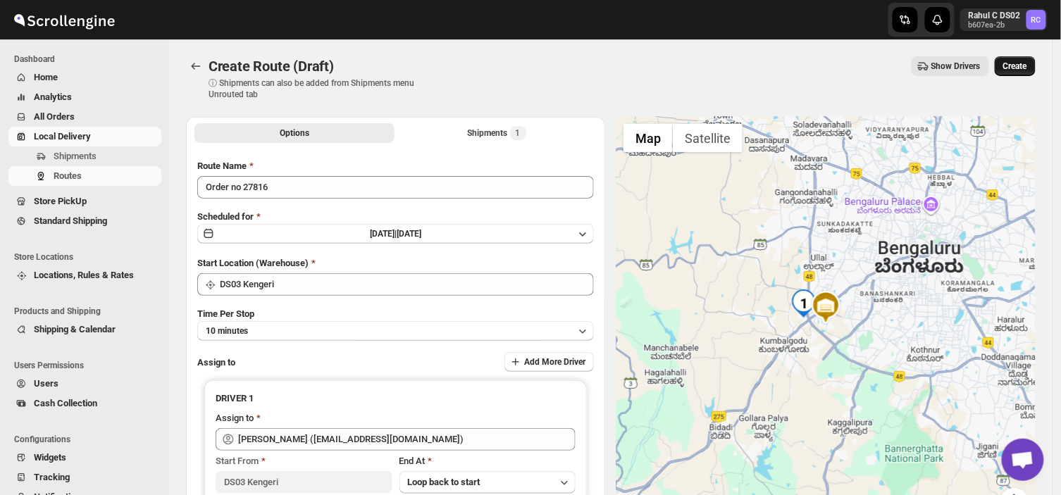
click at [1025, 68] on span "Create" at bounding box center [1015, 66] width 24 height 11
